Goal: Task Accomplishment & Management: Manage account settings

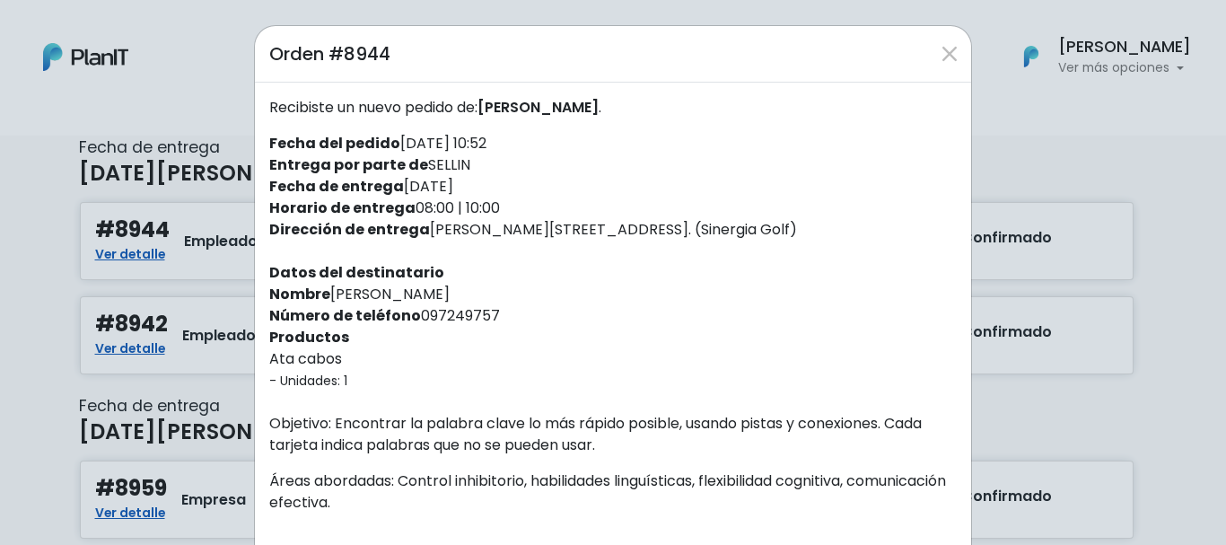
click at [1068, 381] on div "Orden #8944 Recibiste un nuevo pedido de: [PERSON_NAME] . Fecha del pedido [DAT…" at bounding box center [613, 272] width 1226 height 545
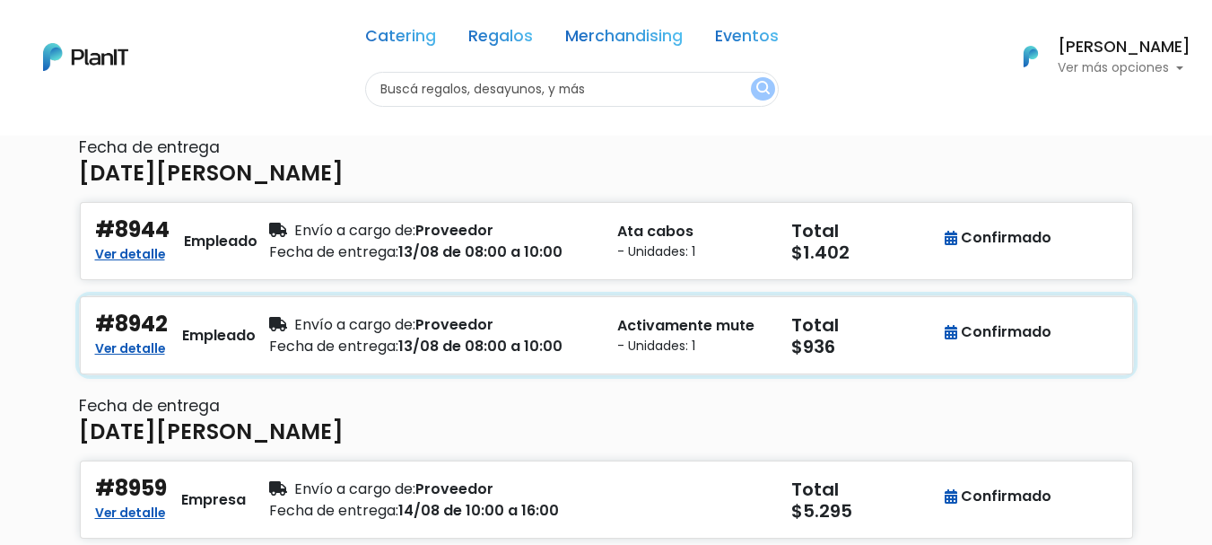
drag, startPoint x: 177, startPoint y: 318, endPoint x: 108, endPoint y: 321, distance: 69.2
click at [108, 321] on div "#8942 Ver detalle Empleado" at bounding box center [171, 335] width 153 height 48
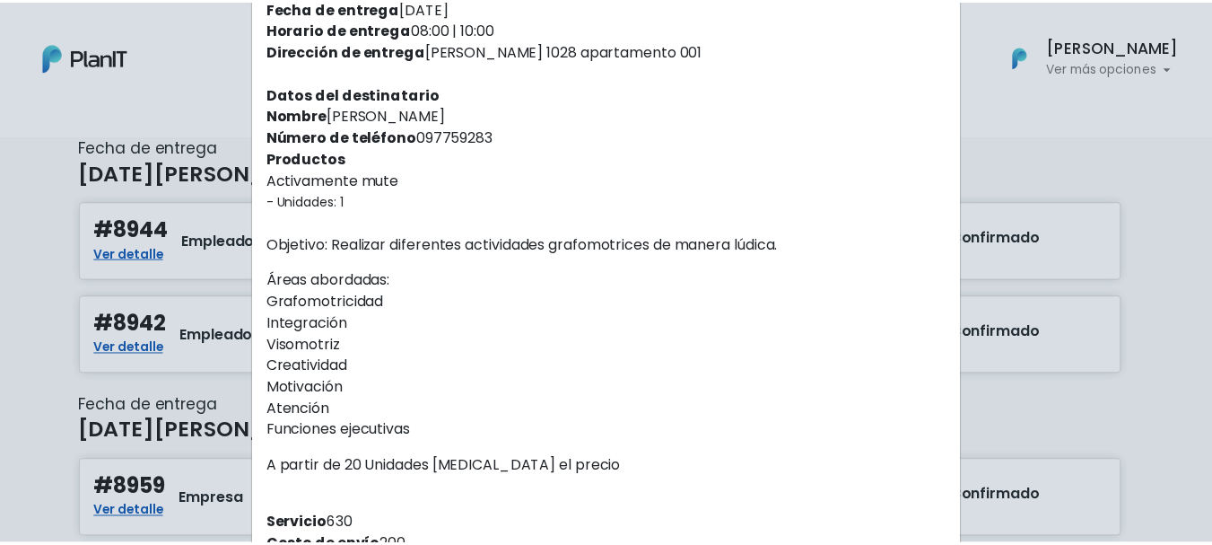
scroll to position [179, 0]
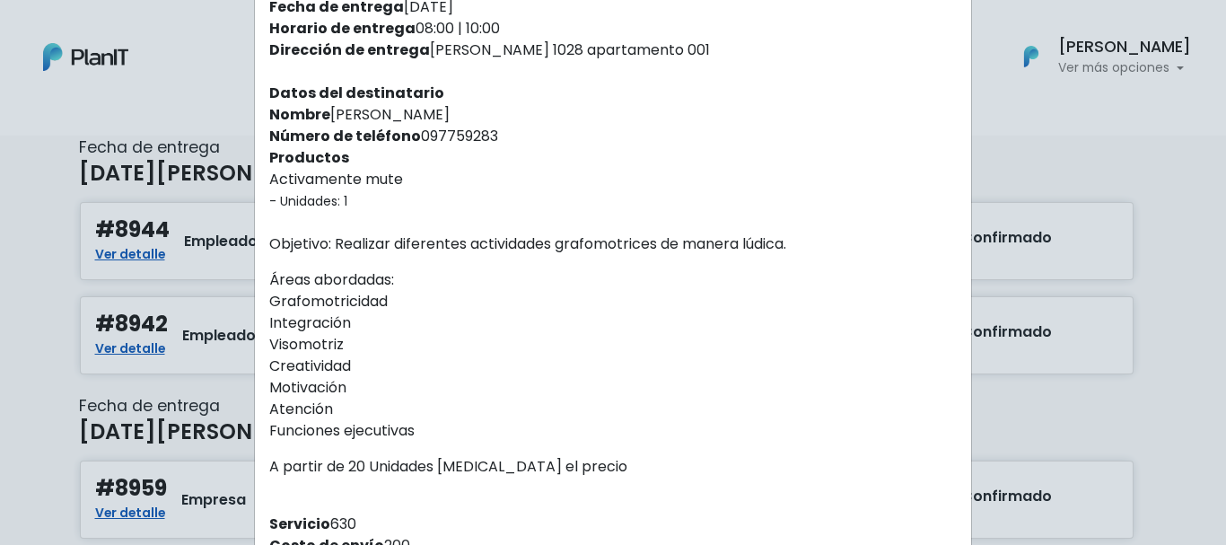
click at [0, 345] on div "Orden #8942 Recibiste un nuevo pedido de: DENISE WASERSZTEIN . Fecha del pedido…" at bounding box center [613, 272] width 1226 height 545
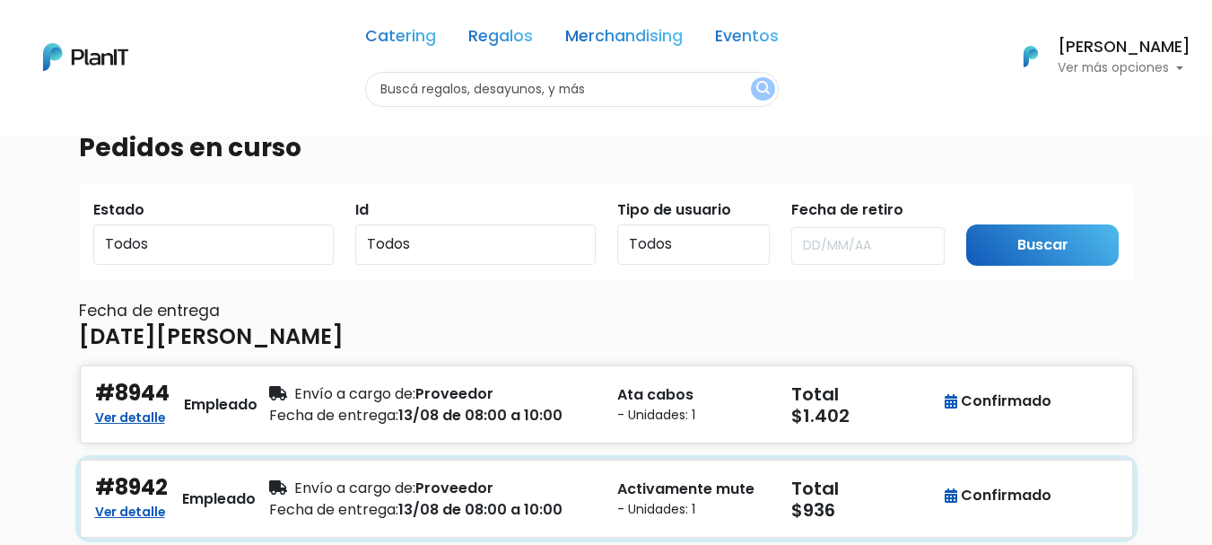
scroll to position [0, 0]
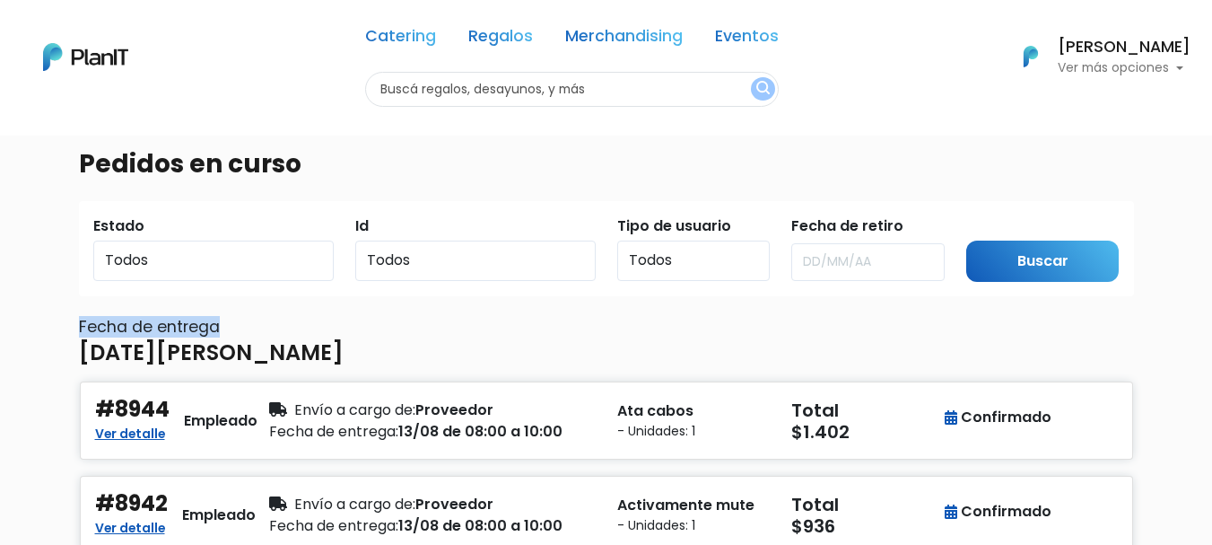
drag, startPoint x: 78, startPoint y: 327, endPoint x: 265, endPoint y: 324, distance: 186.7
click at [265, 324] on h6 "Fecha de entrega" at bounding box center [606, 327] width 1055 height 19
click at [335, 327] on h6 "Fecha de entrega" at bounding box center [606, 327] width 1055 height 19
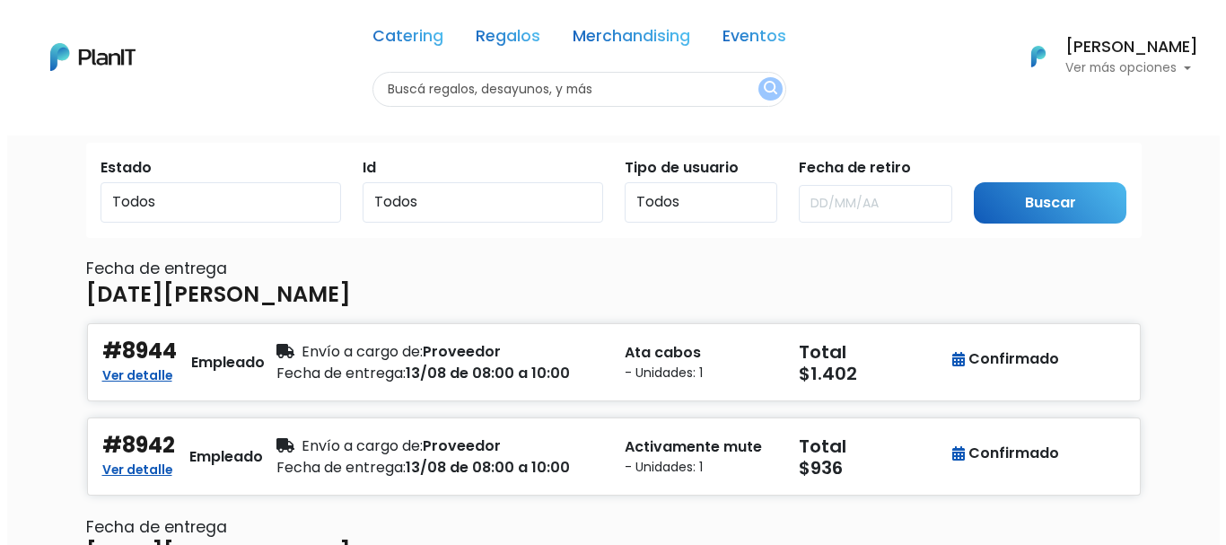
scroll to position [90, 0]
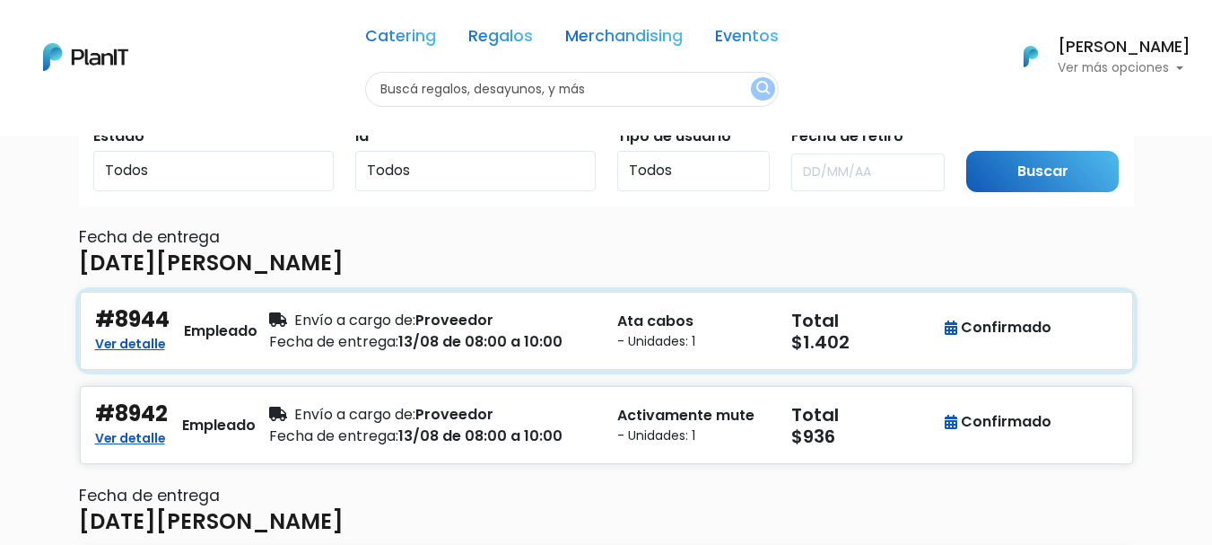
click at [464, 338] on div "Fecha de entrega: 13/08 de 08:00 a 10:00" at bounding box center [432, 342] width 327 height 22
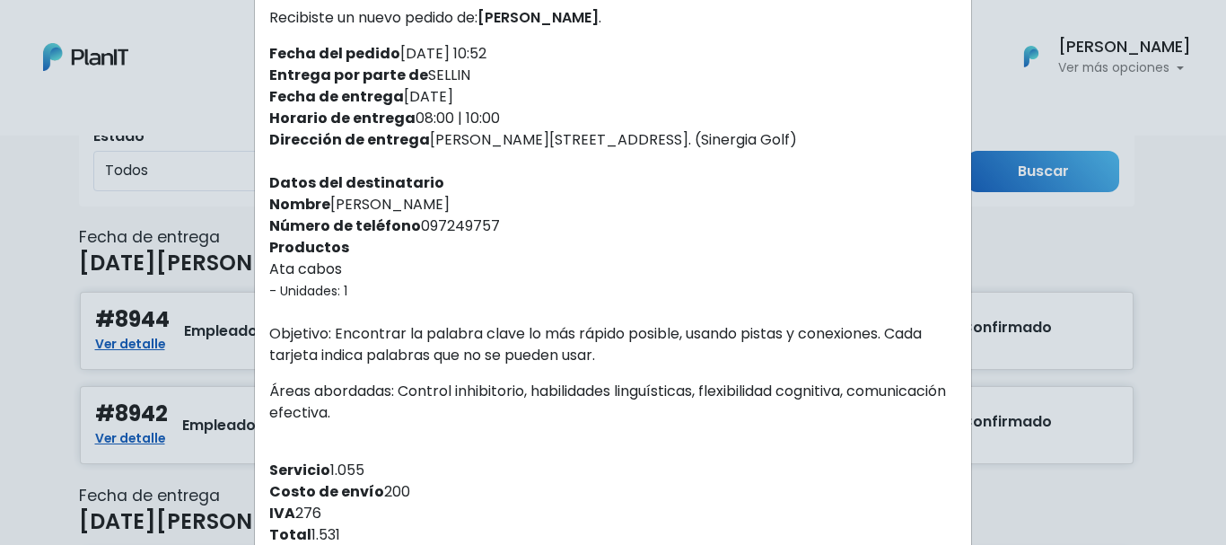
click at [0, 309] on div "Orden #8944 Recibiste un nuevo pedido de: CAROLINA MELOGNO . Fecha del pedido 1…" at bounding box center [613, 272] width 1226 height 545
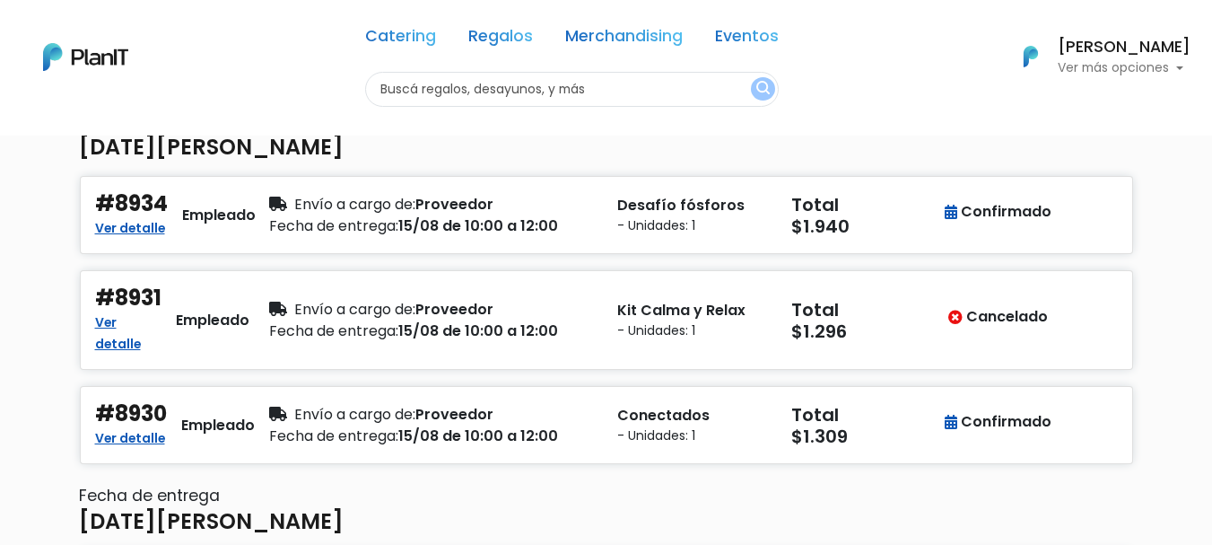
scroll to position [538, 0]
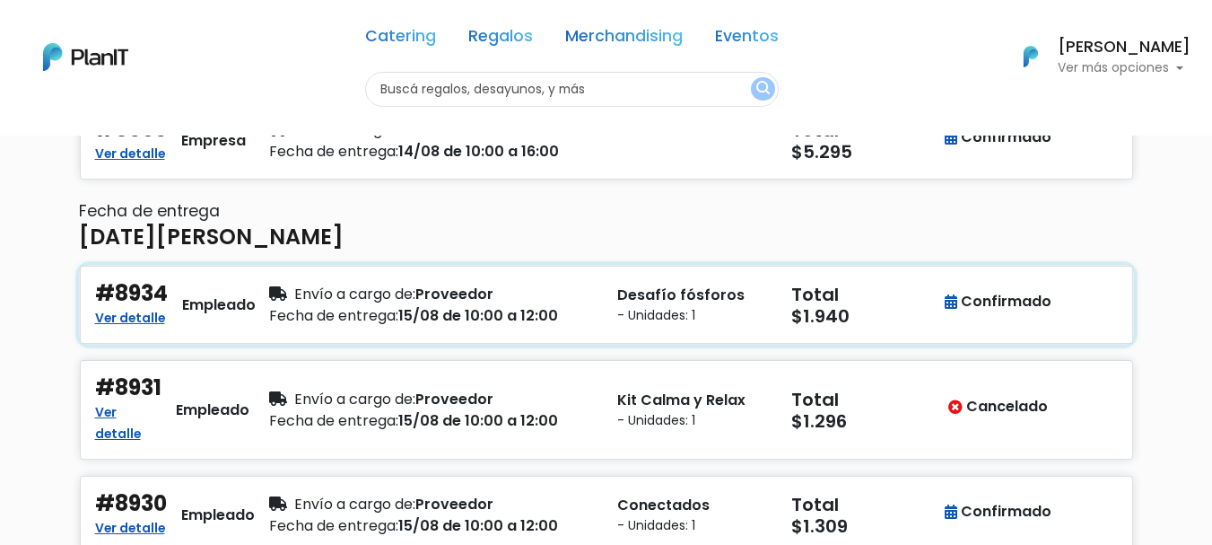
click at [285, 330] on div "#8934 Ver detalle Empleado Envío a cargo de: Proveedor Fecha de entrega: 15/08 …" at bounding box center [606, 305] width 1053 height 78
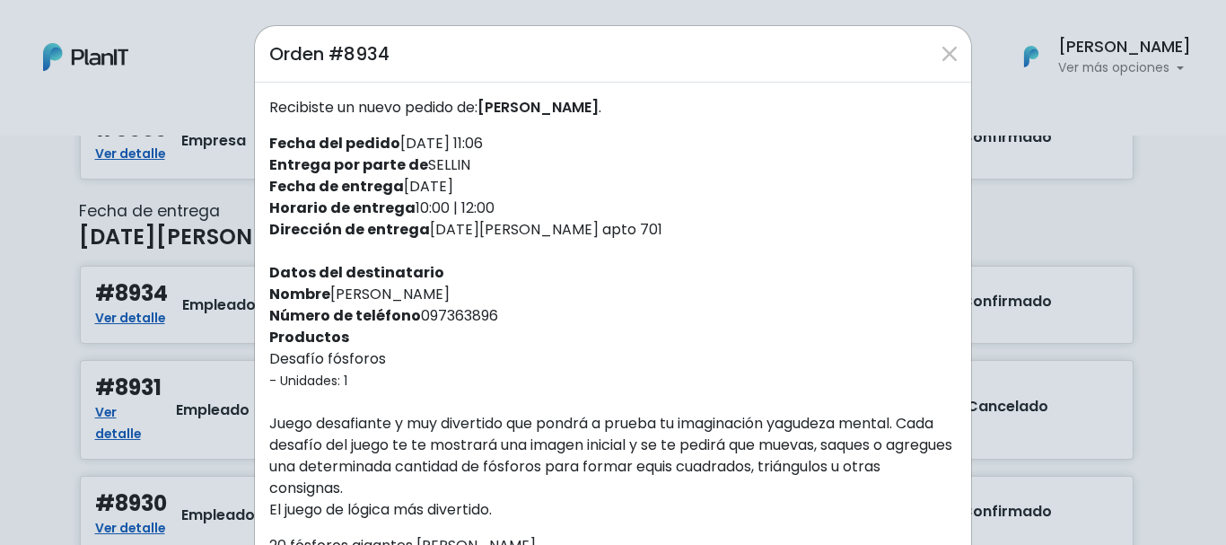
click at [1073, 115] on div "Orden #8934 Recibiste un nuevo pedido de: LAURA CARAMÉS . Fecha del pedido 07/0…" at bounding box center [613, 272] width 1226 height 545
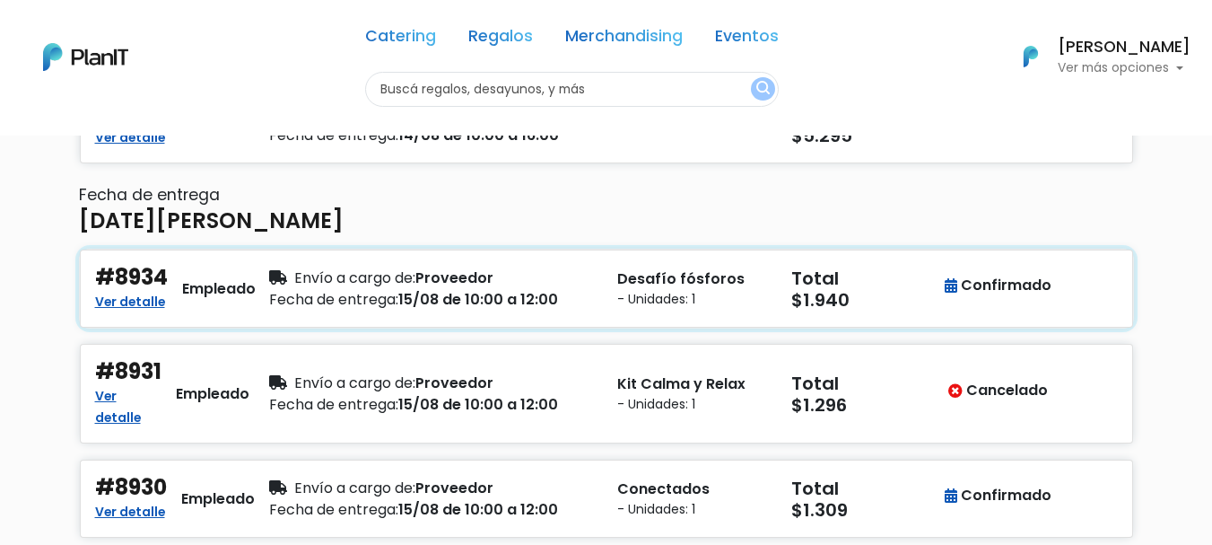
scroll to position [913, 0]
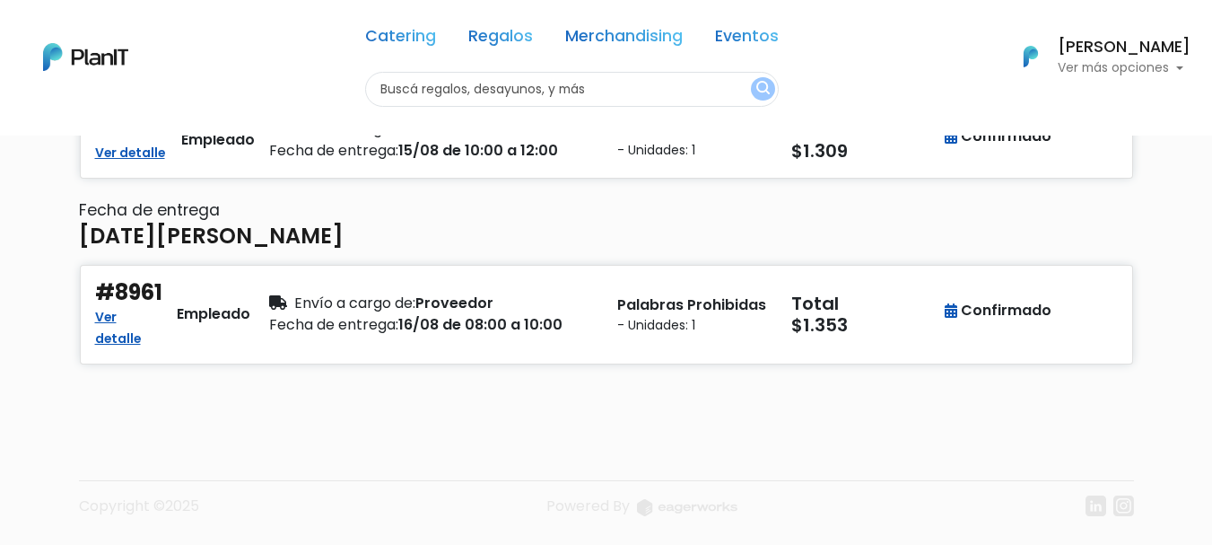
click at [950, 423] on footer "Copyright ©2025 Powered By" at bounding box center [606, 469] width 1077 height 151
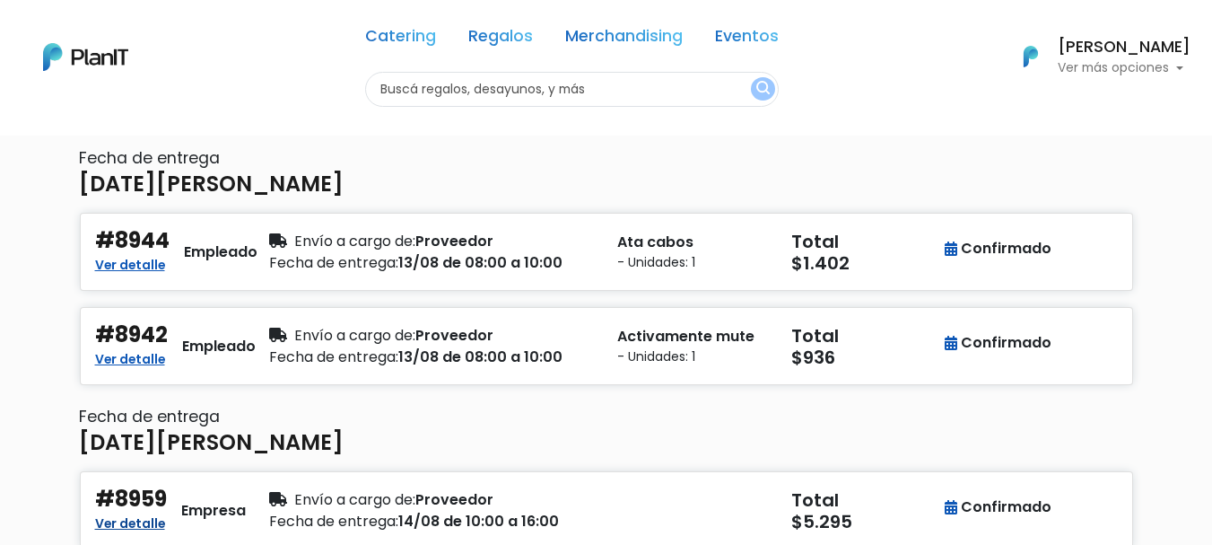
scroll to position [0, 0]
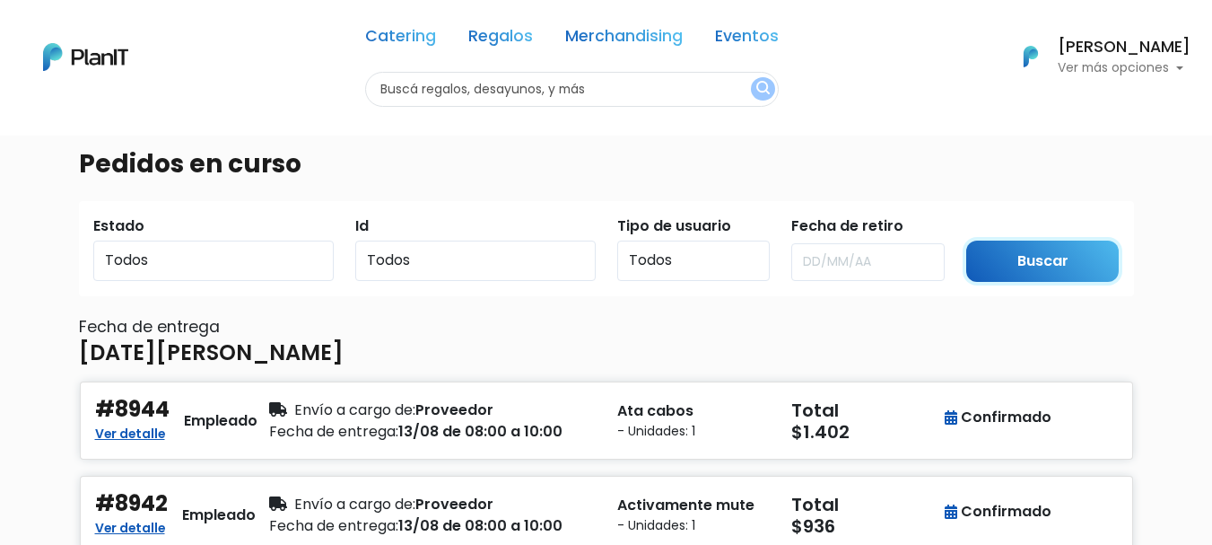
click at [1064, 255] on input "Buscar" at bounding box center [1042, 261] width 153 height 42
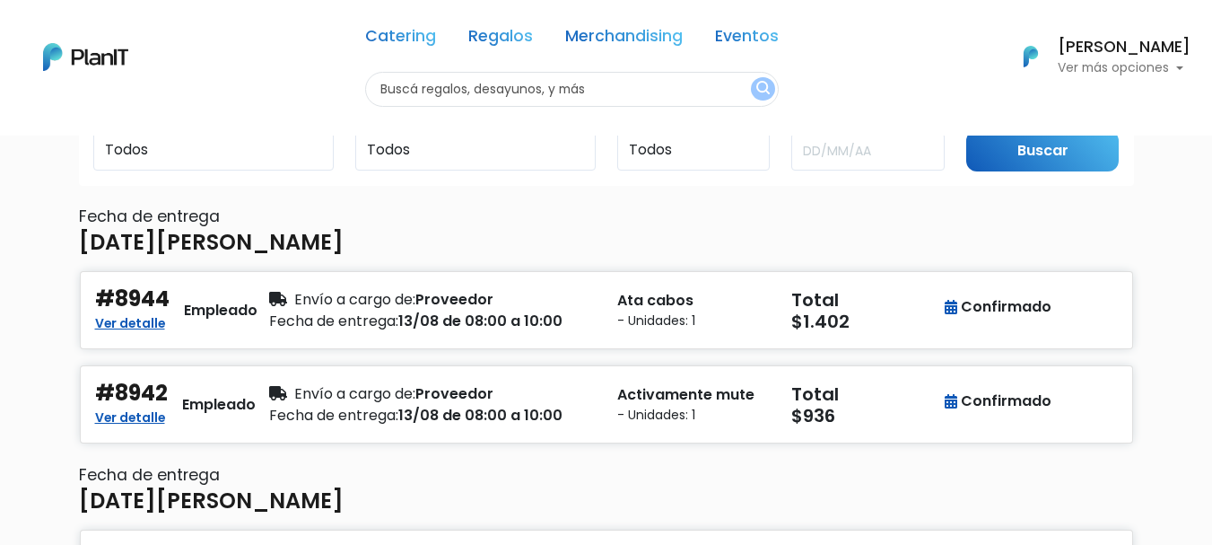
scroll to position [200, 0]
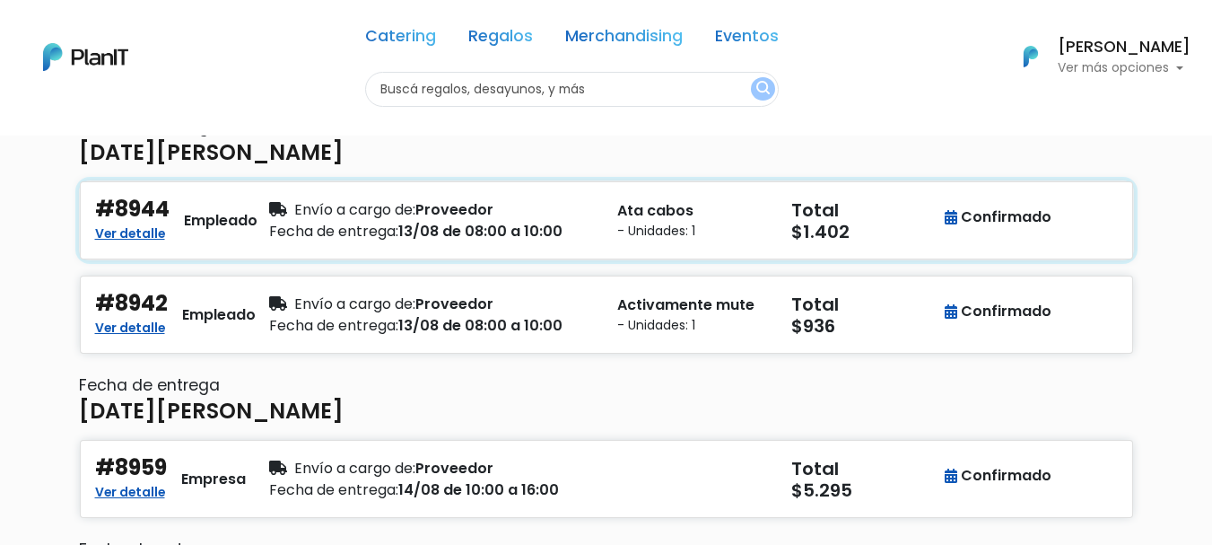
click at [580, 215] on div "Envío a cargo de: Proveedor" at bounding box center [432, 210] width 327 height 22
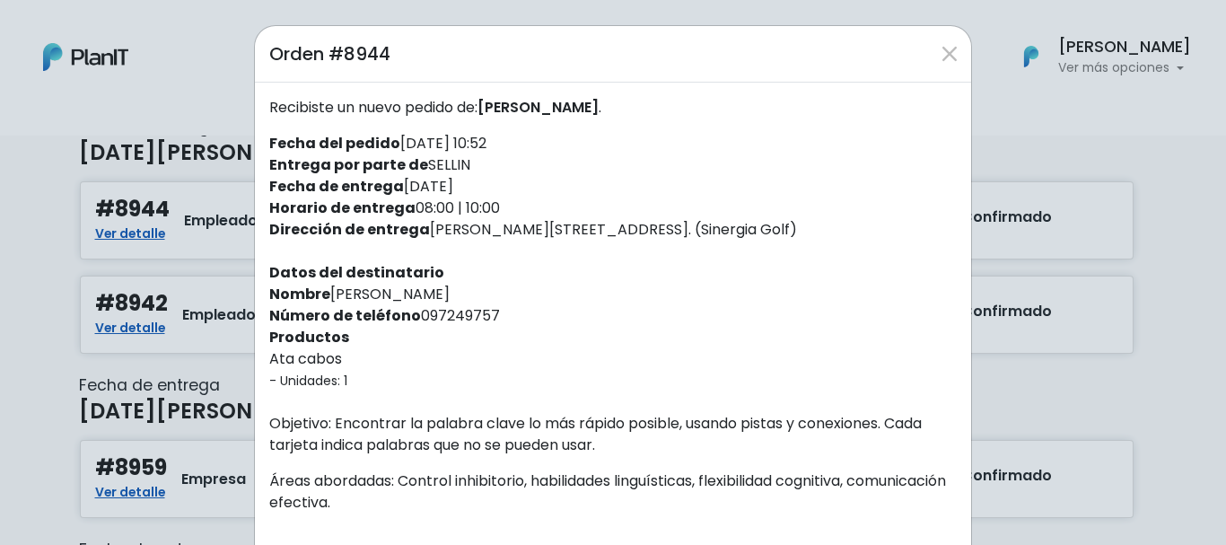
drag, startPoint x: 590, startPoint y: 228, endPoint x: 666, endPoint y: 230, distance: 75.4
click at [666, 230] on div "Recibiste un nuevo pedido de: [PERSON_NAME] . Fecha del pedido [DATE] 10:52 Ent…" at bounding box center [613, 452] width 716 height 739
click at [633, 231] on div "Recibiste un nuevo pedido de: CAROLINA MELOGNO . Fecha del pedido 11/08/2025 10…" at bounding box center [613, 452] width 716 height 739
drag, startPoint x: 669, startPoint y: 224, endPoint x: 414, endPoint y: 227, distance: 255.7
click at [414, 227] on div "Recibiste un nuevo pedido de: CAROLINA MELOGNO . Fecha del pedido 11/08/2025 10…" at bounding box center [613, 452] width 716 height 739
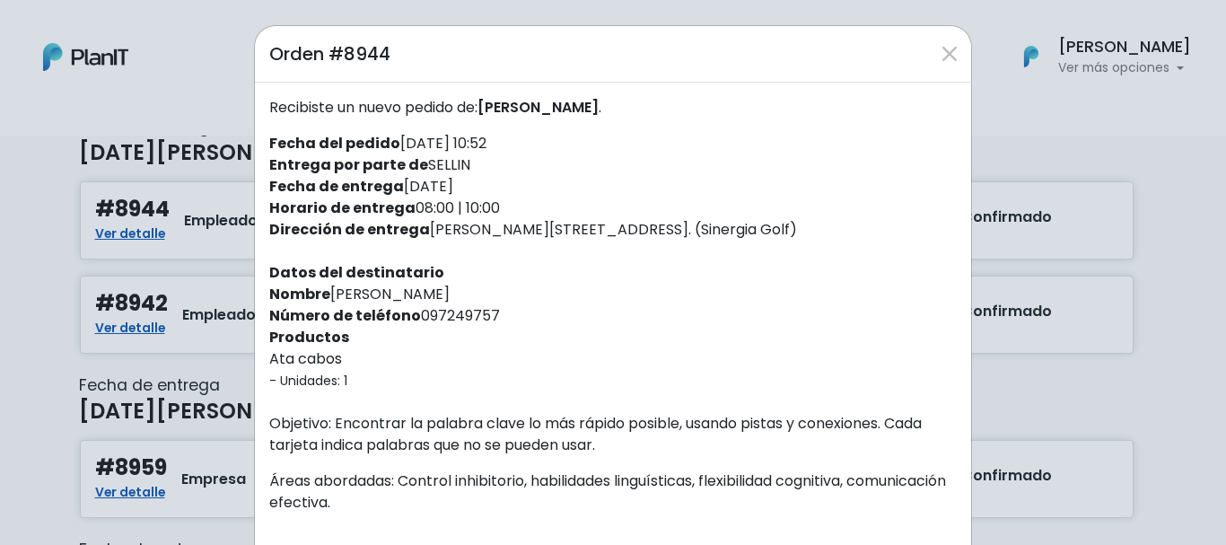
copy div "Dr. Héctor Miranda 2361 Oficina 601"
drag, startPoint x: 493, startPoint y: 319, endPoint x: 404, endPoint y: 319, distance: 88.8
click at [404, 319] on div "Recibiste un nuevo pedido de: CAROLINA MELOGNO . Fecha del pedido 11/08/2025 10…" at bounding box center [613, 452] width 716 height 739
click at [611, 292] on div "Recibiste un nuevo pedido de: CAROLINA MELOGNO . Fecha del pedido 11/08/2025 10…" at bounding box center [613, 452] width 716 height 739
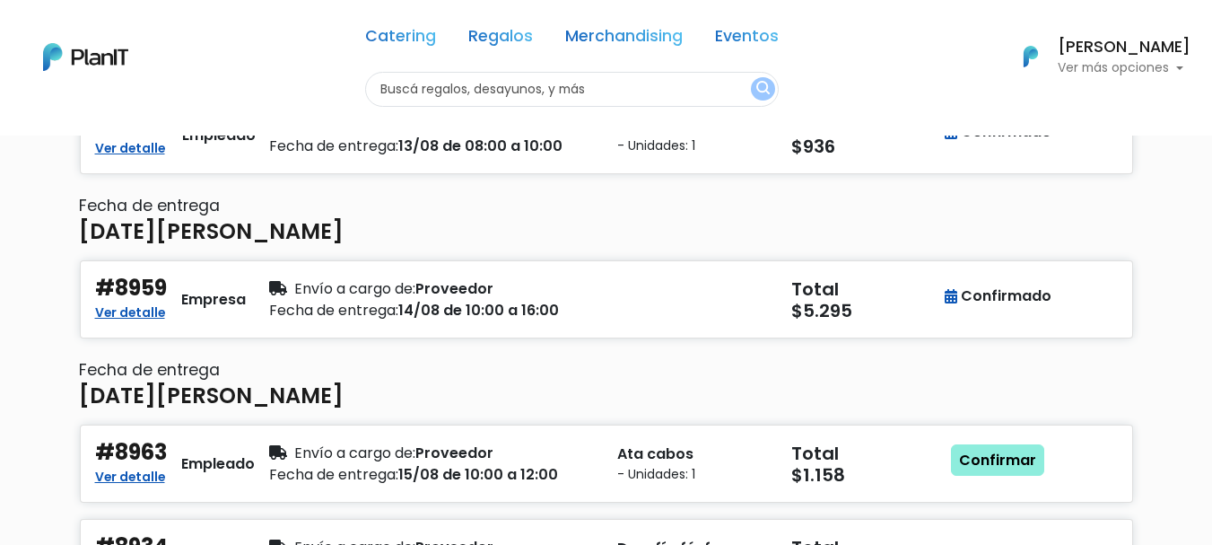
scroll to position [0, 0]
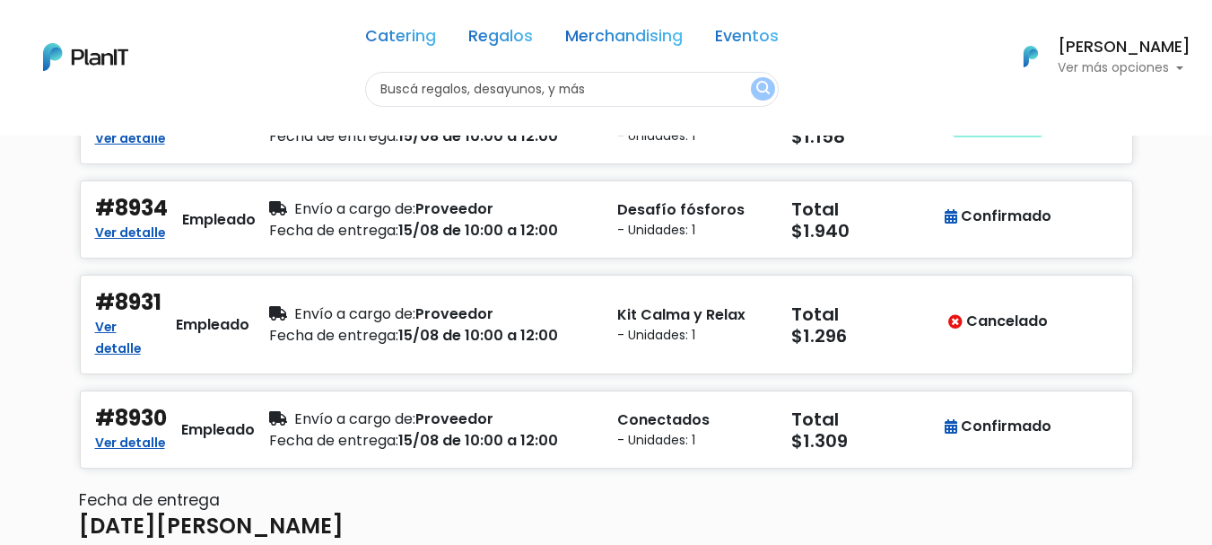
scroll to position [628, 0]
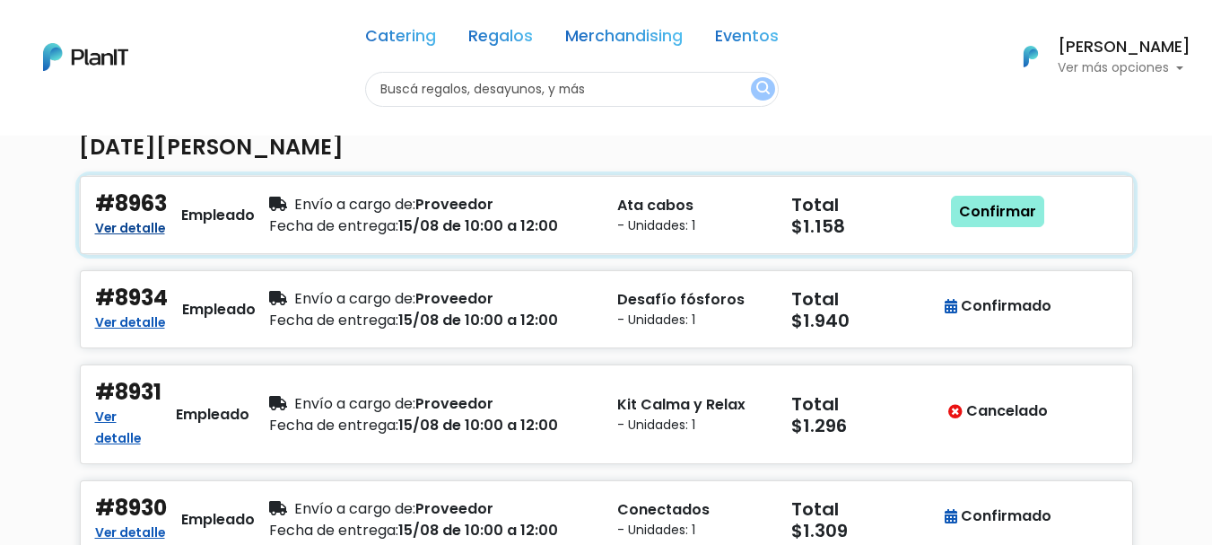
click at [119, 230] on link "Ver detalle" at bounding box center [130, 226] width 70 height 22
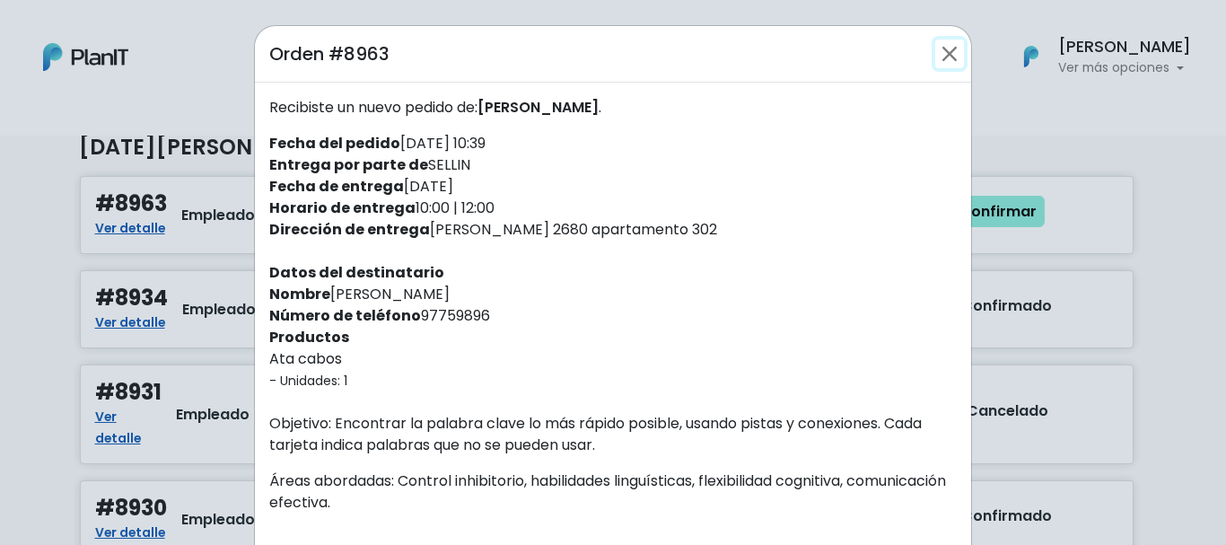
click at [937, 58] on button "Close" at bounding box center [949, 53] width 29 height 29
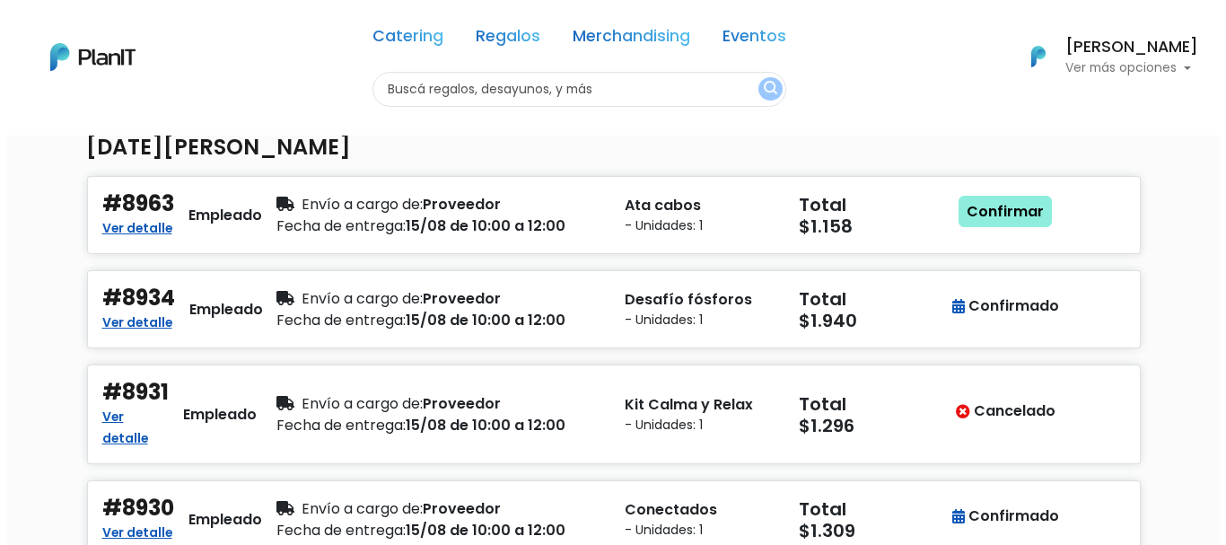
scroll to position [718, 0]
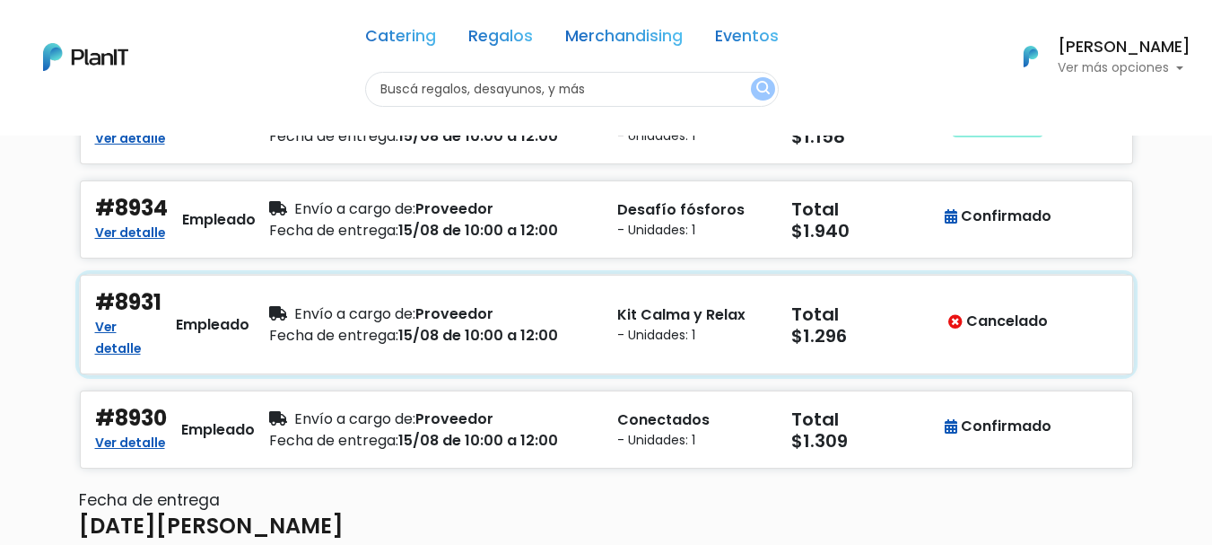
click at [1009, 338] on div "Cancelado" at bounding box center [998, 324] width 87 height 69
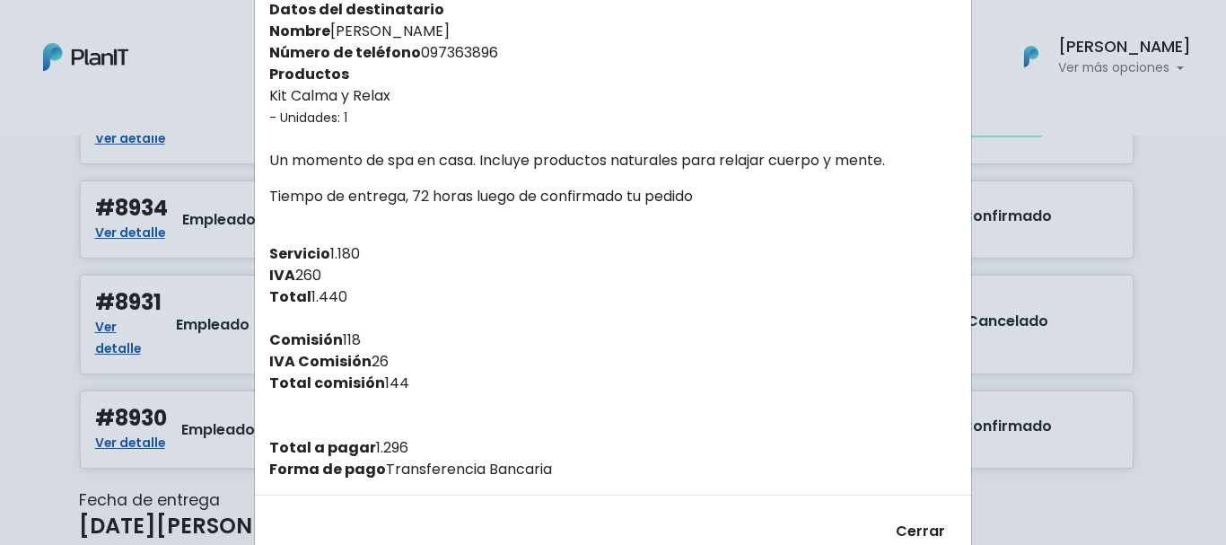
scroll to position [312, 0]
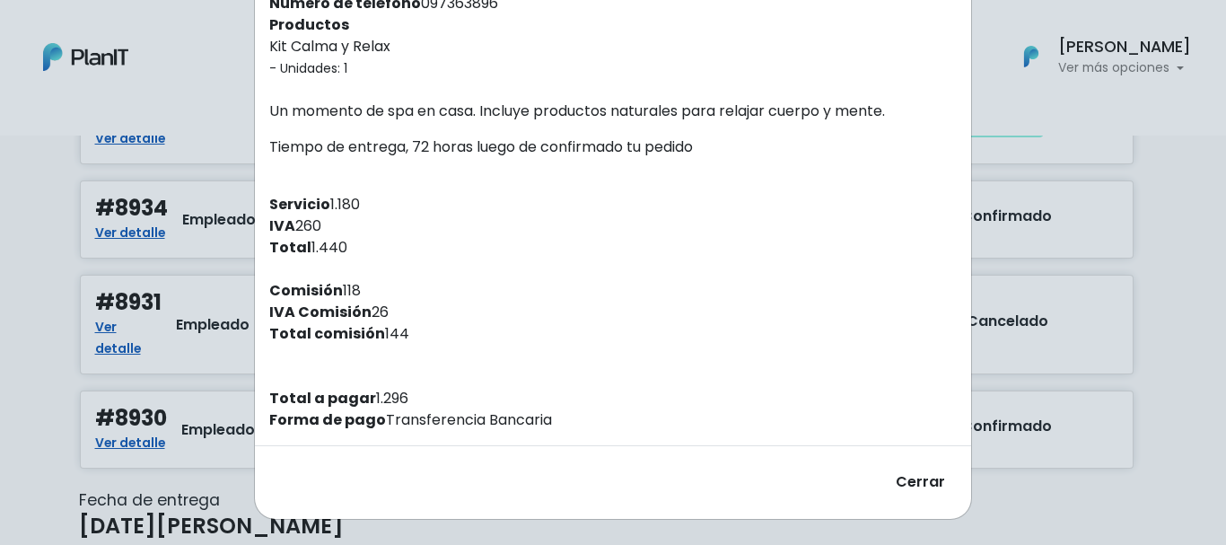
drag, startPoint x: 918, startPoint y: 1561, endPoint x: 915, endPoint y: 1576, distance: 14.6
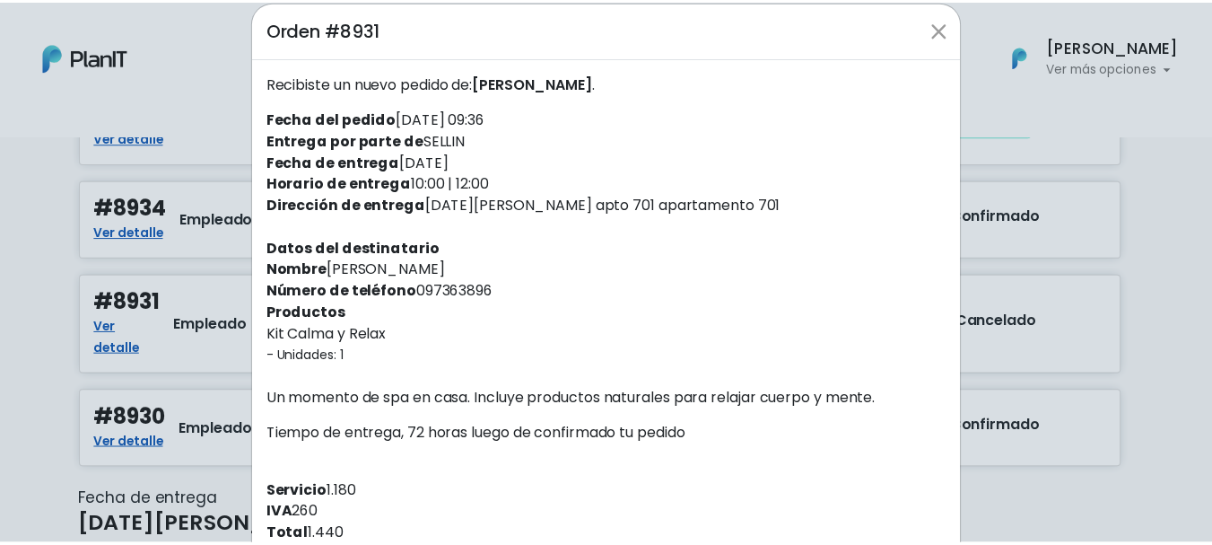
scroll to position [0, 0]
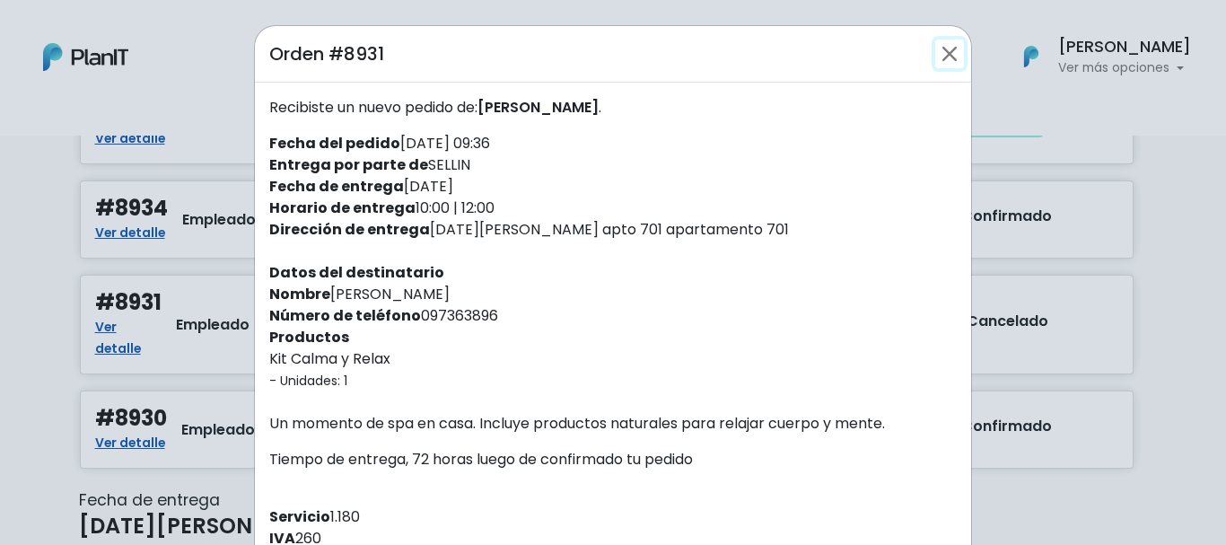
click at [942, 48] on button "Close" at bounding box center [949, 53] width 29 height 29
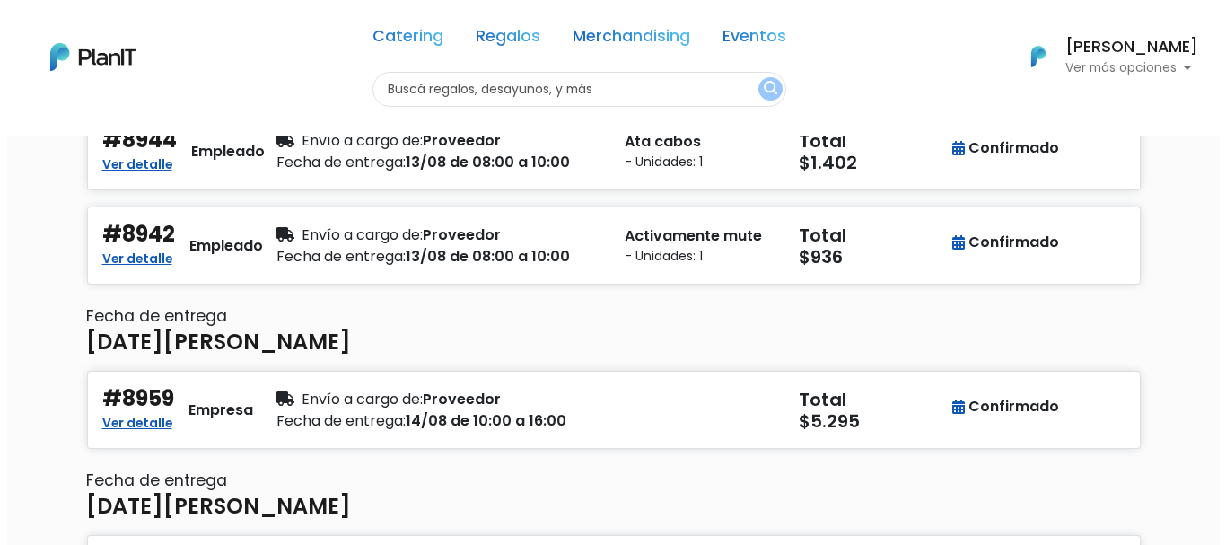
scroll to position [449, 0]
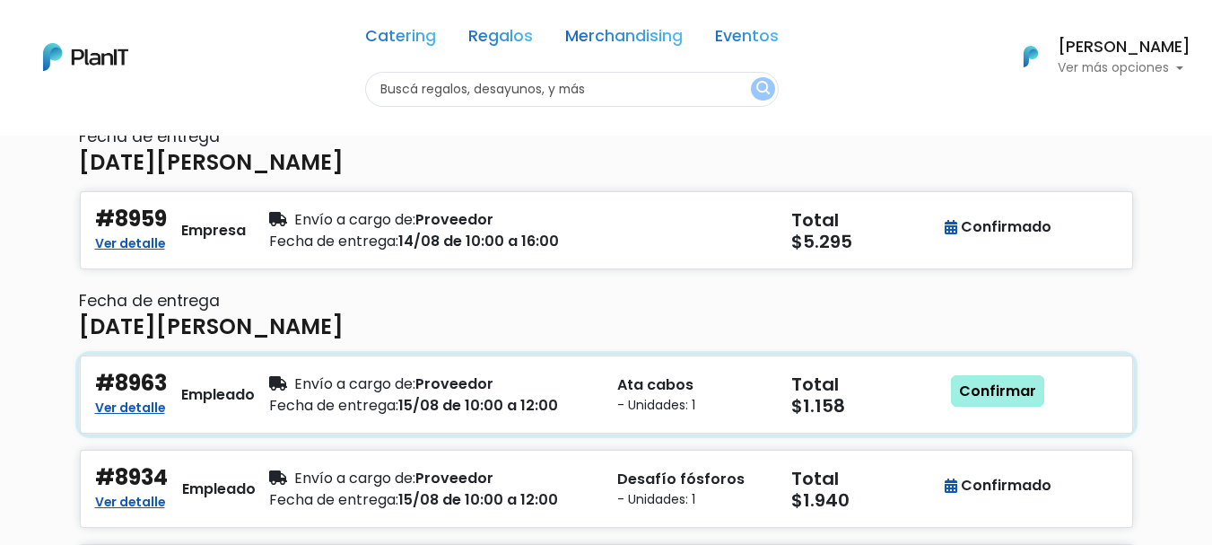
click at [988, 376] on link "Confirmar" at bounding box center [997, 391] width 93 height 32
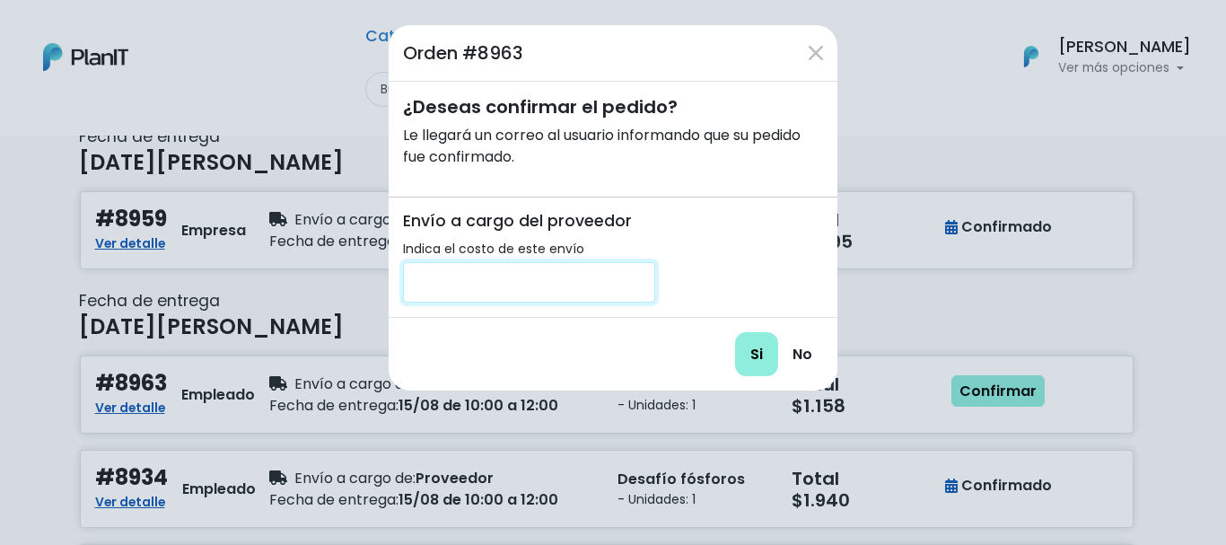
click at [585, 297] on input "number" at bounding box center [529, 282] width 252 height 40
type input "200"
click at [759, 357] on input "Si" at bounding box center [756, 354] width 43 height 44
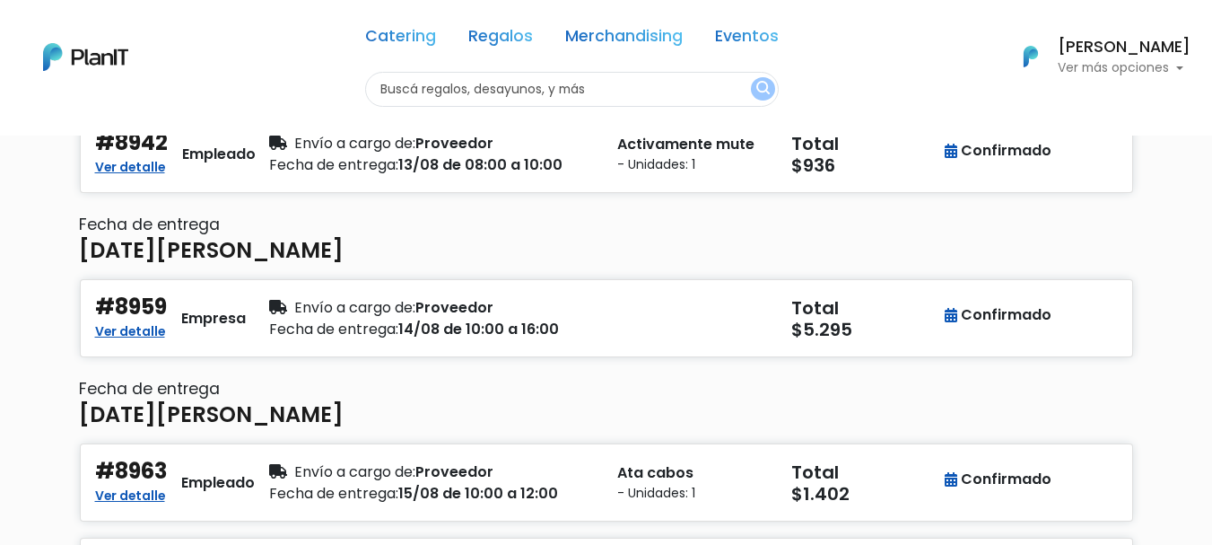
scroll to position [380, 0]
